Goal: Information Seeking & Learning: Learn about a topic

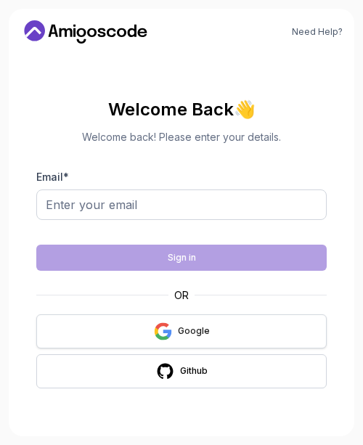
click at [217, 329] on button "Google" at bounding box center [181, 331] width 290 height 34
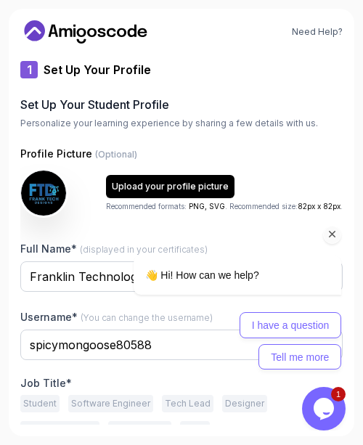
click at [147, 339] on div "I have a question Tell me more" at bounding box center [236, 340] width 207 height 57
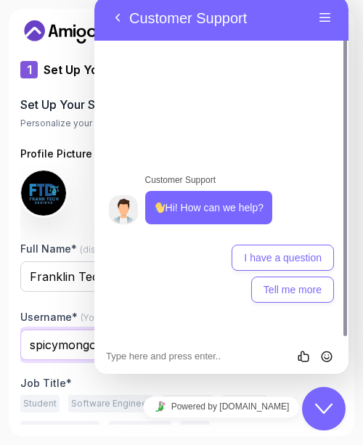
click at [88, 343] on input "spicymongoose80588" at bounding box center [181, 344] width 322 height 30
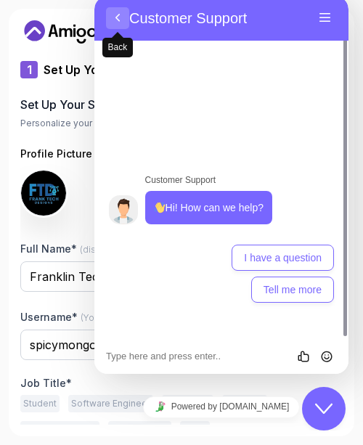
click at [119, 13] on button "Back" at bounding box center [117, 18] width 23 height 22
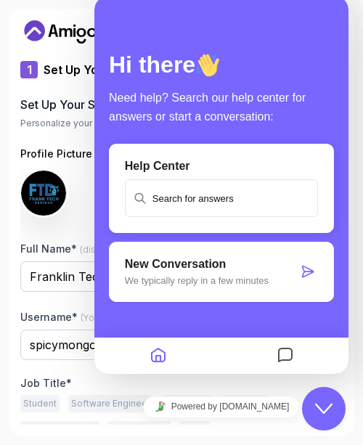
click at [119, 13] on div "Hi there Need help? Search our help center for answers or start a conversation:…" at bounding box center [221, 184] width 254 height 377
click at [159, 352] on icon "Home" at bounding box center [157, 356] width 17 height 28
click at [329, 409] on icon "Close Chat This icon closes the chat window." at bounding box center [323, 408] width 17 height 17
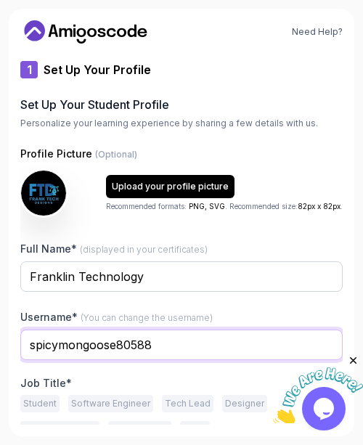
click at [162, 347] on input "spicymongoose80588" at bounding box center [181, 344] width 322 height 30
type input "s"
type input "franktechdesign"
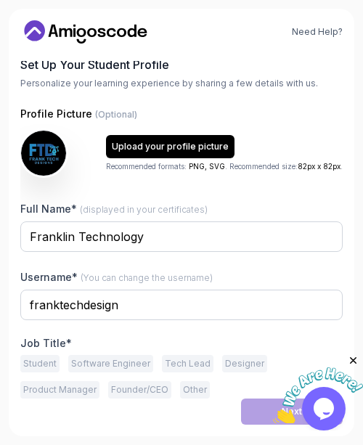
click at [36, 358] on button "Student" at bounding box center [39, 363] width 39 height 17
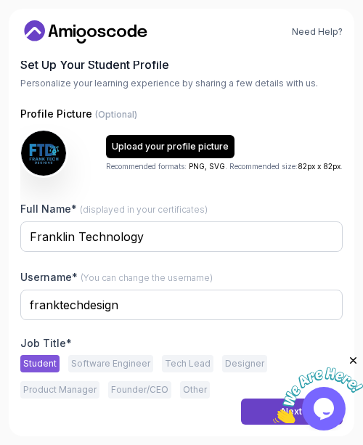
click at [225, 357] on button "Designer" at bounding box center [244, 363] width 45 height 17
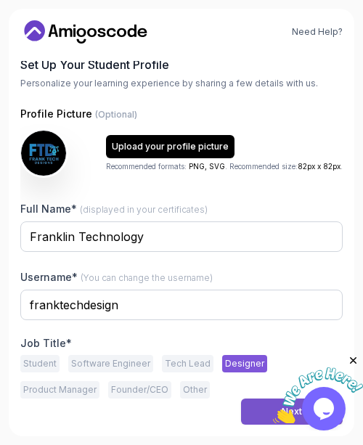
click at [261, 406] on button "Next" at bounding box center [292, 411] width 102 height 26
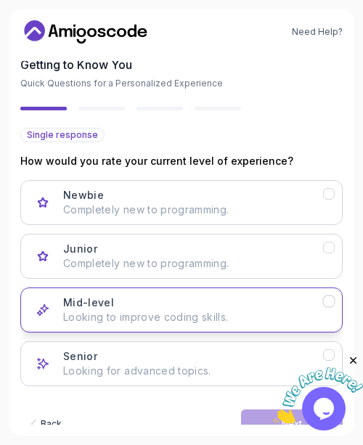
click at [201, 304] on div "Mid-level Looking to improve coding skills." at bounding box center [193, 309] width 260 height 29
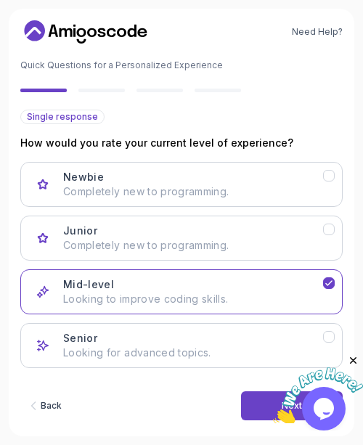
scroll to position [77, 0]
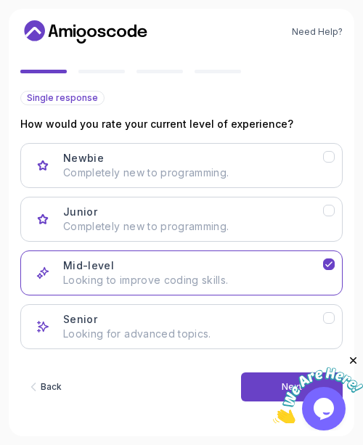
click at [273, 379] on img at bounding box center [318, 395] width 90 height 57
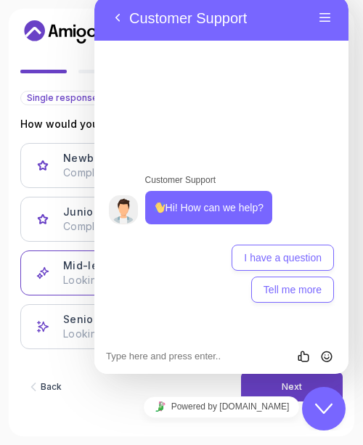
drag, startPoint x: 318, startPoint y: 398, endPoint x: 345, endPoint y: 431, distance: 42.7
click at [318, 398] on button "Close Chat This icon closes the chat window." at bounding box center [324, 409] width 44 height 44
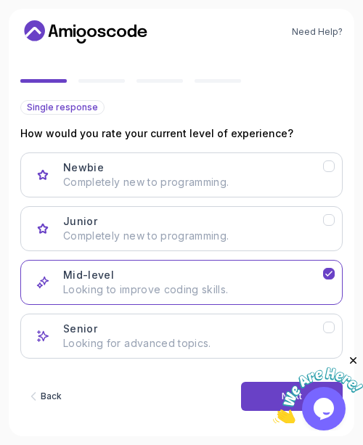
scroll to position [66, 0]
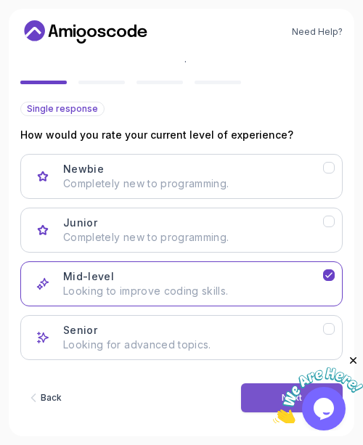
click at [252, 394] on button "Next" at bounding box center [292, 397] width 102 height 29
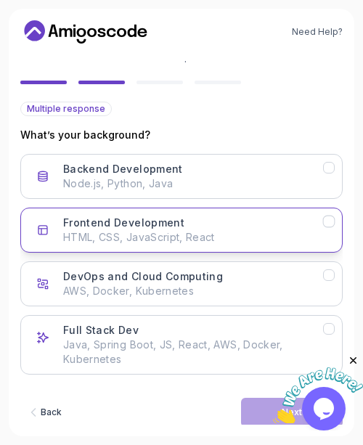
click at [143, 229] on h3 "Frontend Development" at bounding box center [123, 222] width 121 height 15
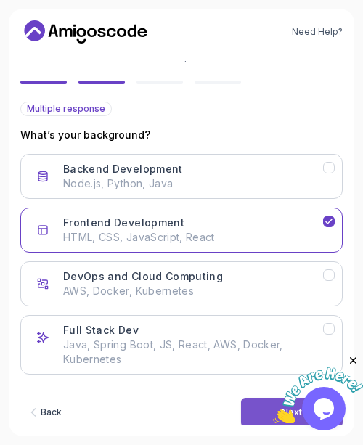
click at [251, 405] on button "Next" at bounding box center [292, 412] width 102 height 29
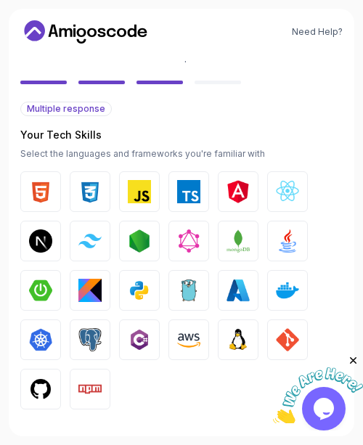
click at [37, 184] on img "button" at bounding box center [40, 191] width 23 height 23
click at [96, 194] on img "button" at bounding box center [89, 191] width 23 height 23
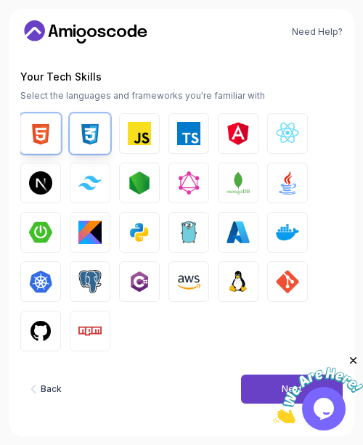
scroll to position [126, 0]
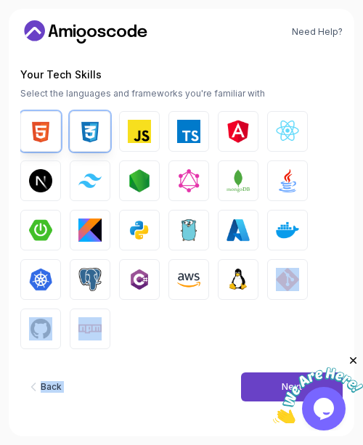
drag, startPoint x: 236, startPoint y: 403, endPoint x: 274, endPoint y: 239, distance: 168.2
click at [274, 239] on div "Multiple response Your Tech Skills Select the languages and frameworks you're f…" at bounding box center [181, 232] width 322 height 383
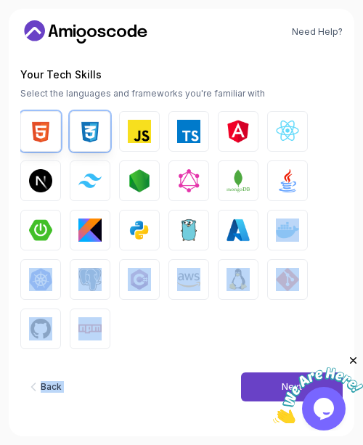
click at [318, 264] on div "HTML CSS JavaScript TypeScript Angular React.js Next.js Tailwind CSS Node.js Gr…" at bounding box center [181, 230] width 322 height 238
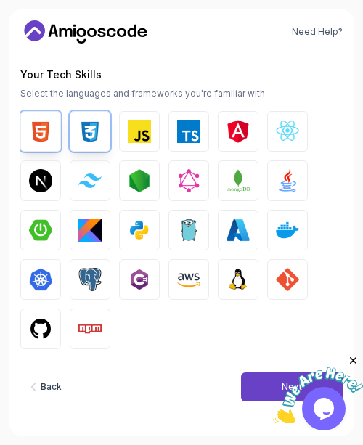
click at [289, 190] on img "button" at bounding box center [287, 180] width 23 height 23
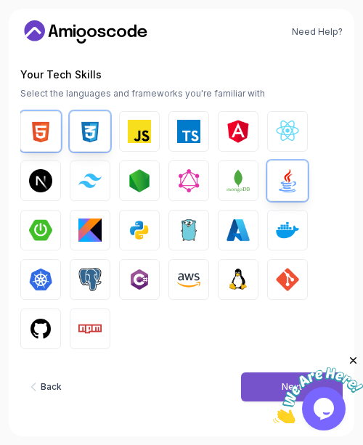
click at [270, 387] on button "Next" at bounding box center [292, 386] width 102 height 29
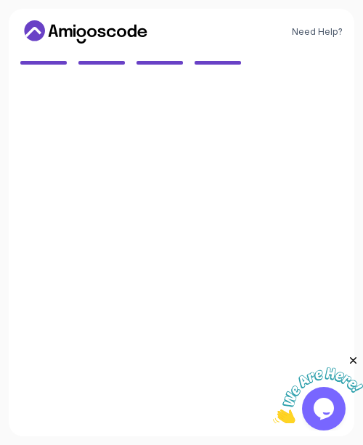
scroll to position [86, 0]
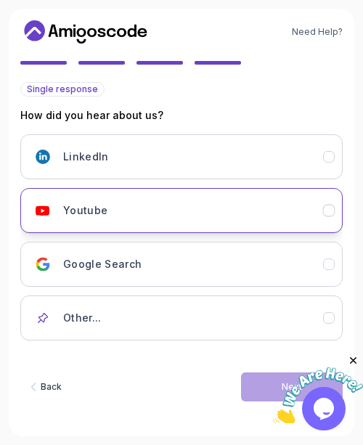
click at [203, 223] on div "Youtube" at bounding box center [193, 210] width 260 height 29
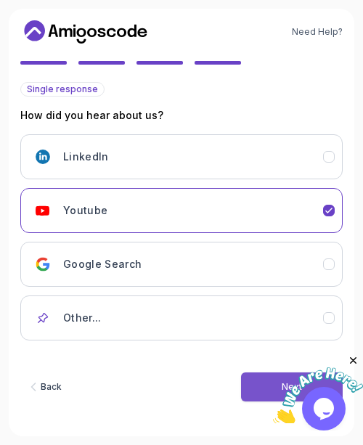
click at [248, 389] on button "Next" at bounding box center [292, 386] width 102 height 29
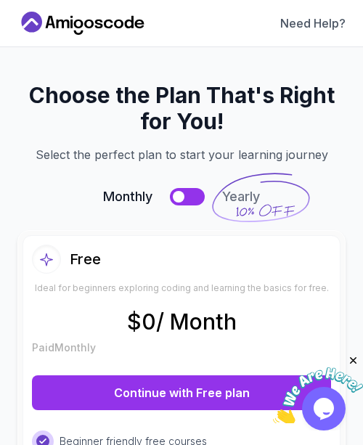
scroll to position [0, 0]
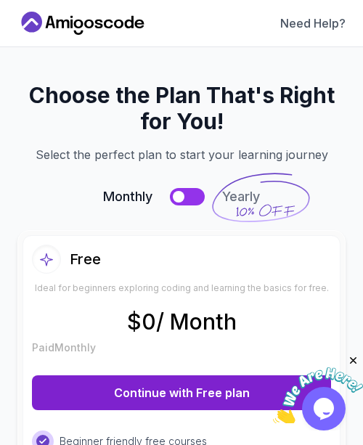
click at [249, 389] on button "Continue with Free plan" at bounding box center [181, 392] width 299 height 35
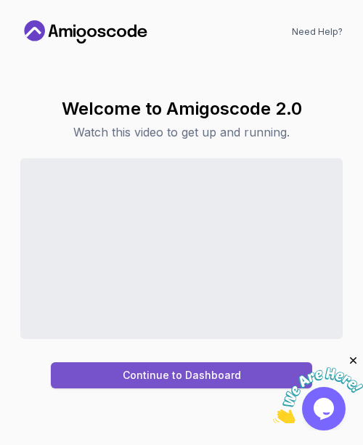
click at [226, 371] on div "Continue to Dashboard" at bounding box center [182, 375] width 118 height 15
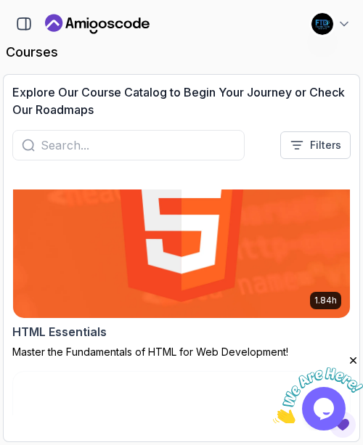
scroll to position [3030, 0]
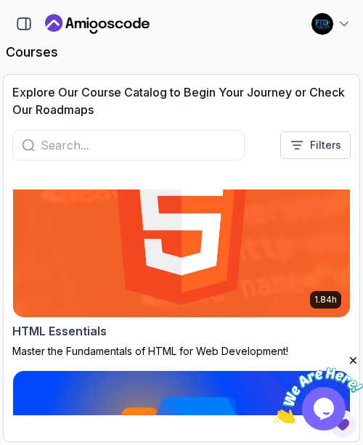
click at [239, 279] on img at bounding box center [180, 227] width 353 height 189
click at [253, 291] on img at bounding box center [180, 227] width 353 height 189
click at [236, 223] on img at bounding box center [180, 227] width 353 height 189
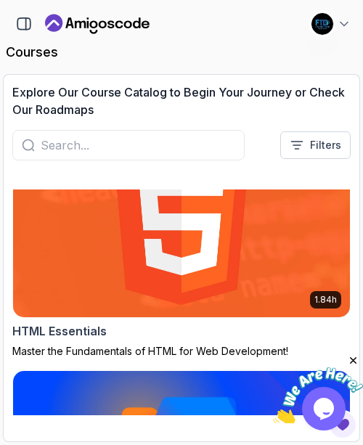
click at [236, 223] on img at bounding box center [180, 227] width 353 height 189
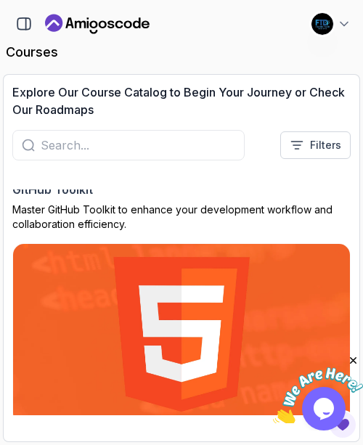
scroll to position [2922, 0]
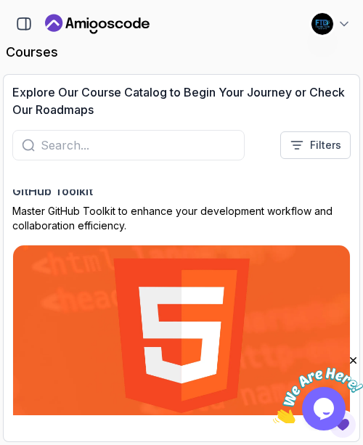
click at [230, 286] on img at bounding box center [180, 335] width 353 height 189
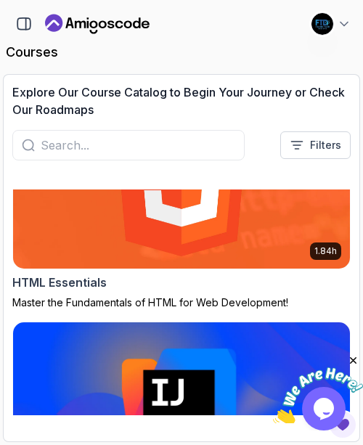
scroll to position [3075, 0]
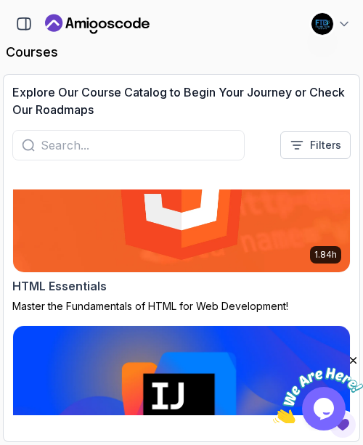
click at [203, 256] on img at bounding box center [180, 182] width 353 height 189
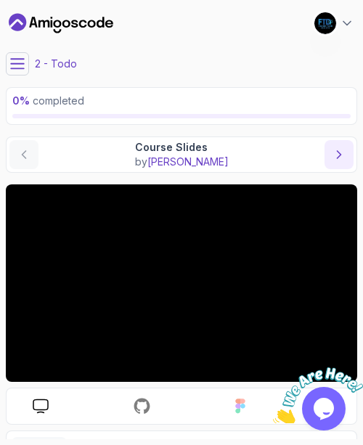
click at [340, 157] on icon "next content" at bounding box center [338, 154] width 15 height 15
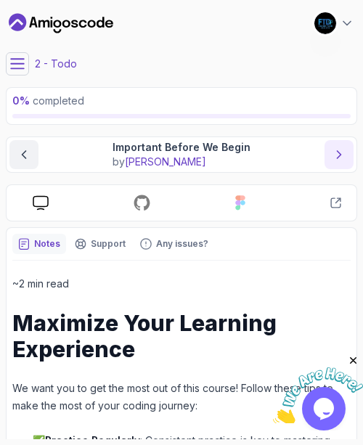
click at [340, 152] on icon "next content" at bounding box center [338, 154] width 15 height 15
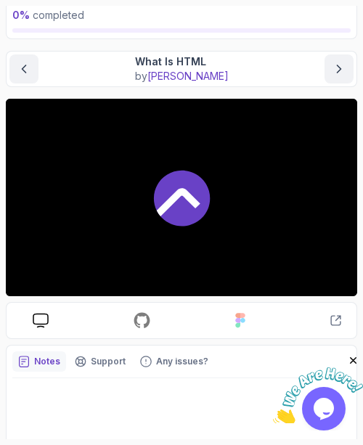
scroll to position [103, 0]
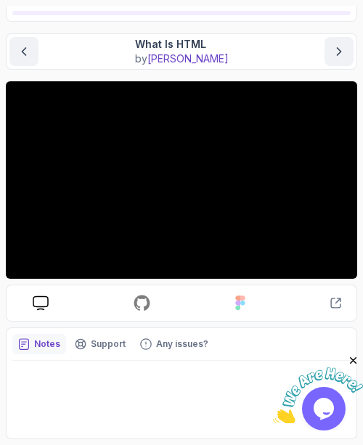
click at [50, 338] on p "Notes" at bounding box center [47, 344] width 26 height 12
click at [46, 342] on p "Notes" at bounding box center [47, 344] width 26 height 12
click at [22, 341] on icon "notes button" at bounding box center [24, 344] width 12 height 12
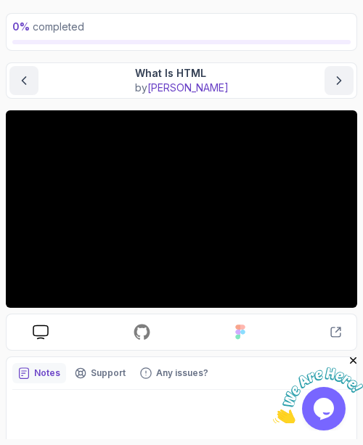
scroll to position [96, 0]
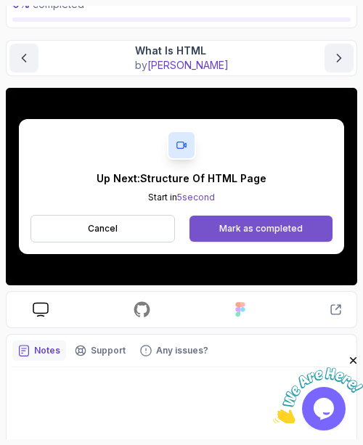
click at [231, 231] on div "Mark as completed" at bounding box center [260, 229] width 83 height 12
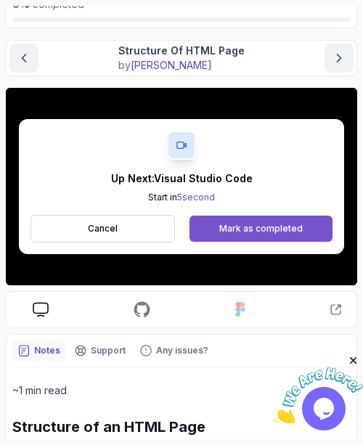
click at [250, 228] on div "Mark as completed" at bounding box center [260, 229] width 83 height 12
